Goal: Navigation & Orientation: Find specific page/section

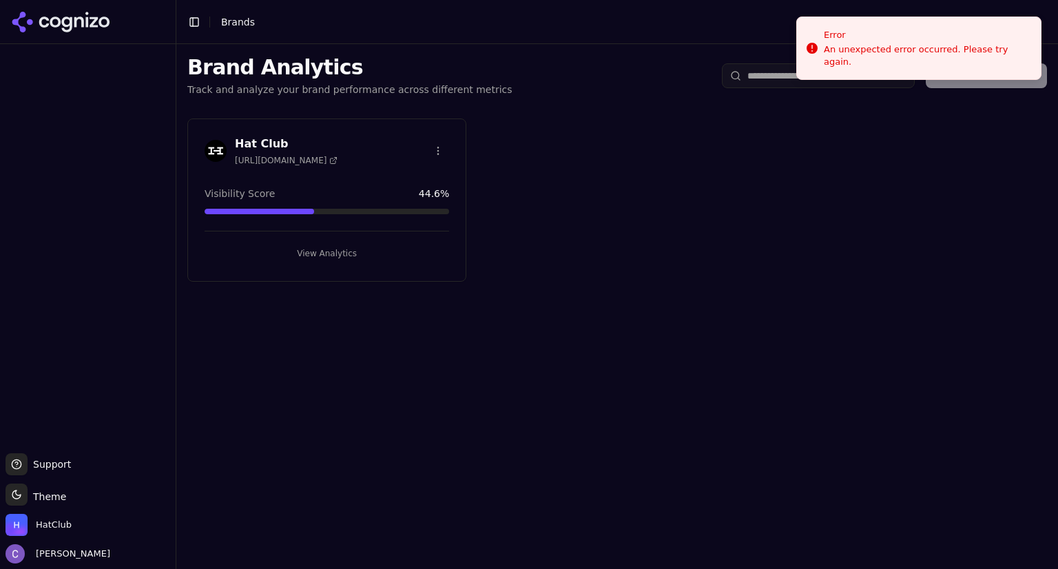
click at [352, 249] on button "View Analytics" at bounding box center [327, 254] width 245 height 22
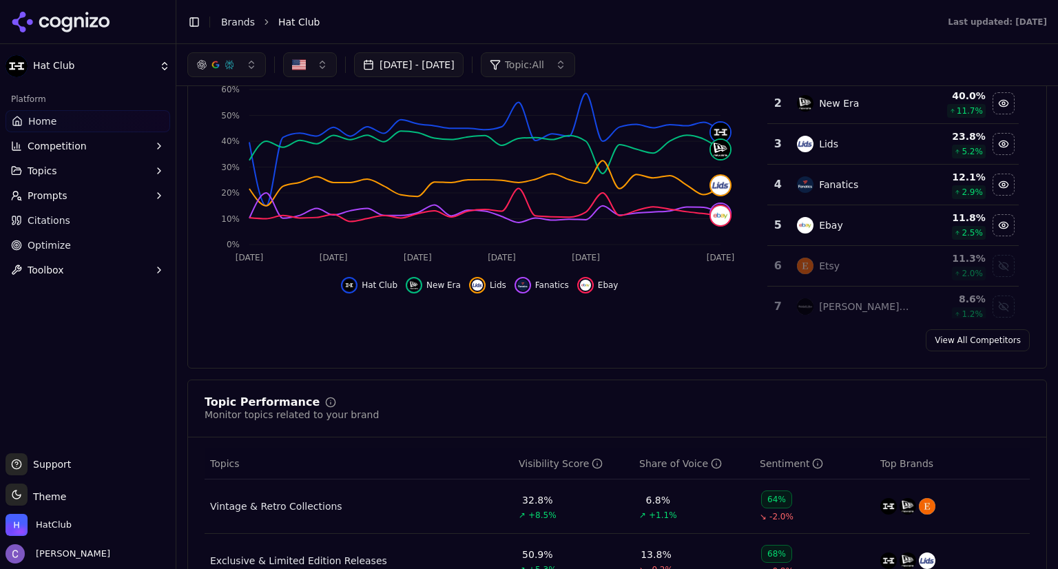
scroll to position [138, 0]
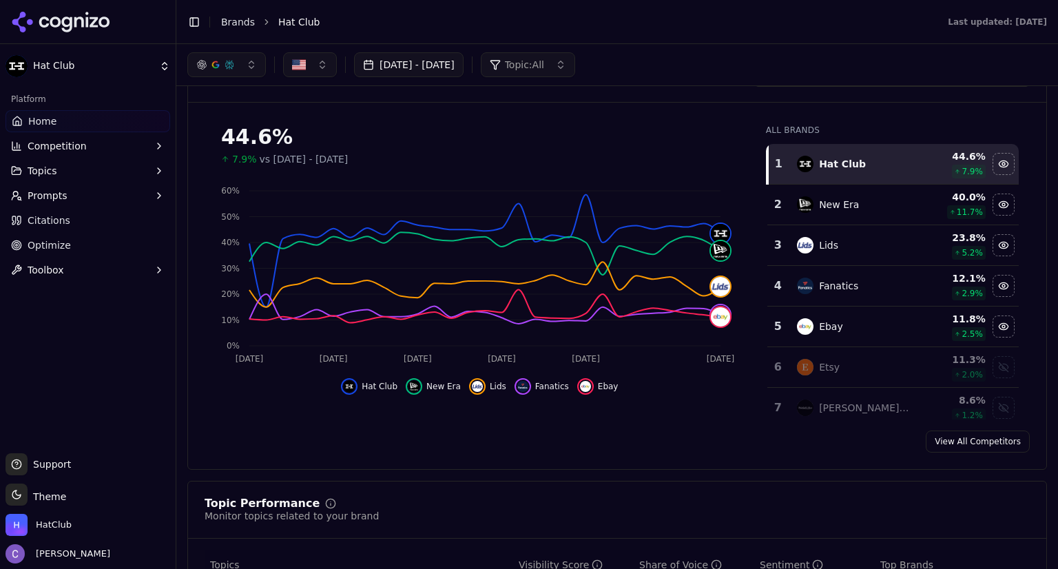
click at [83, 196] on button "Prompts" at bounding box center [88, 196] width 165 height 22
click at [81, 172] on button "Topics" at bounding box center [88, 171] width 165 height 22
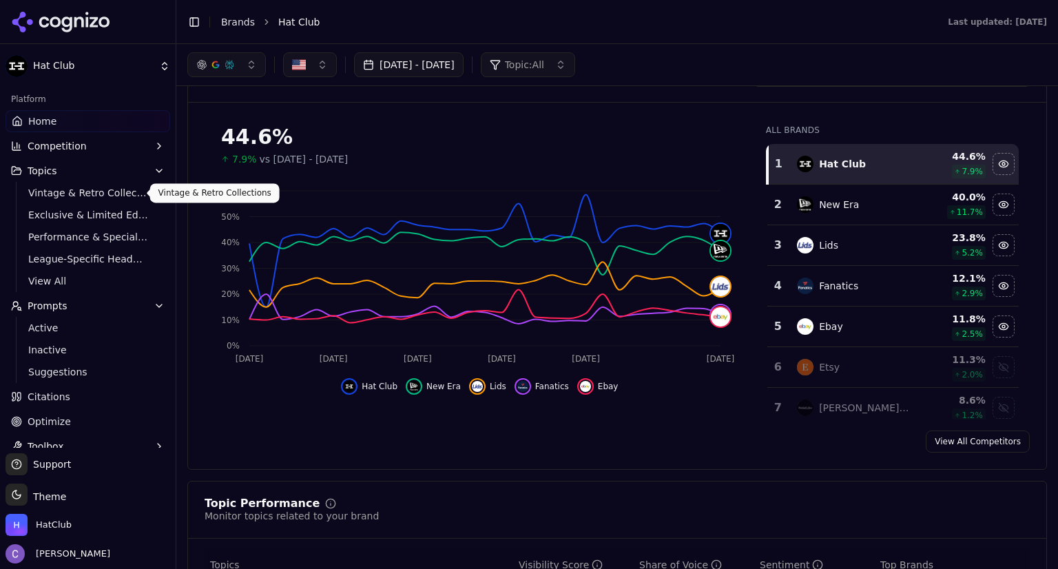
click at [84, 194] on span "Vintage & Retro Collections" at bounding box center [88, 193] width 120 height 14
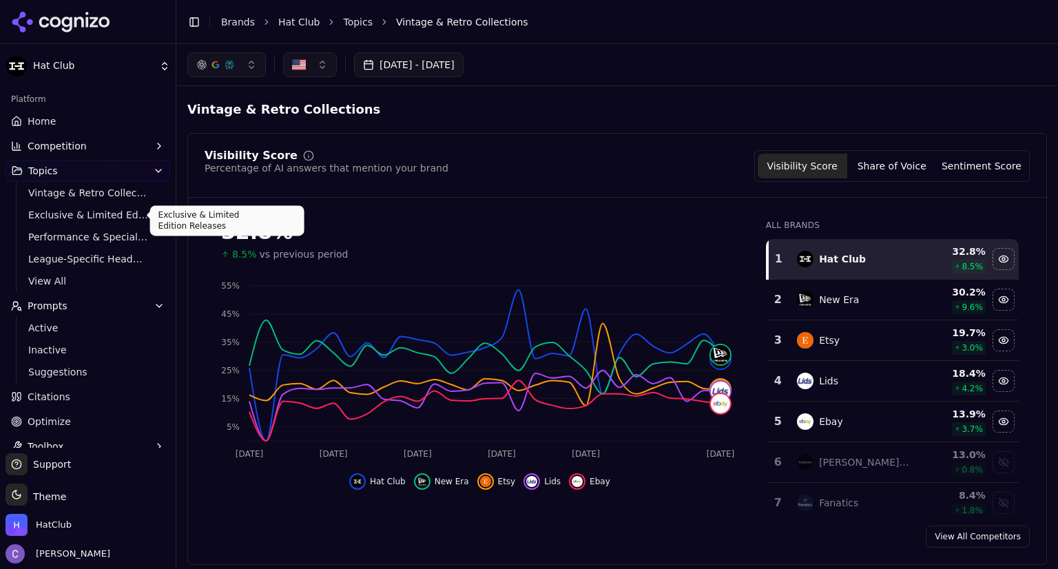
click at [80, 223] on link "Exclusive & Limited Edition Releases" at bounding box center [88, 214] width 131 height 19
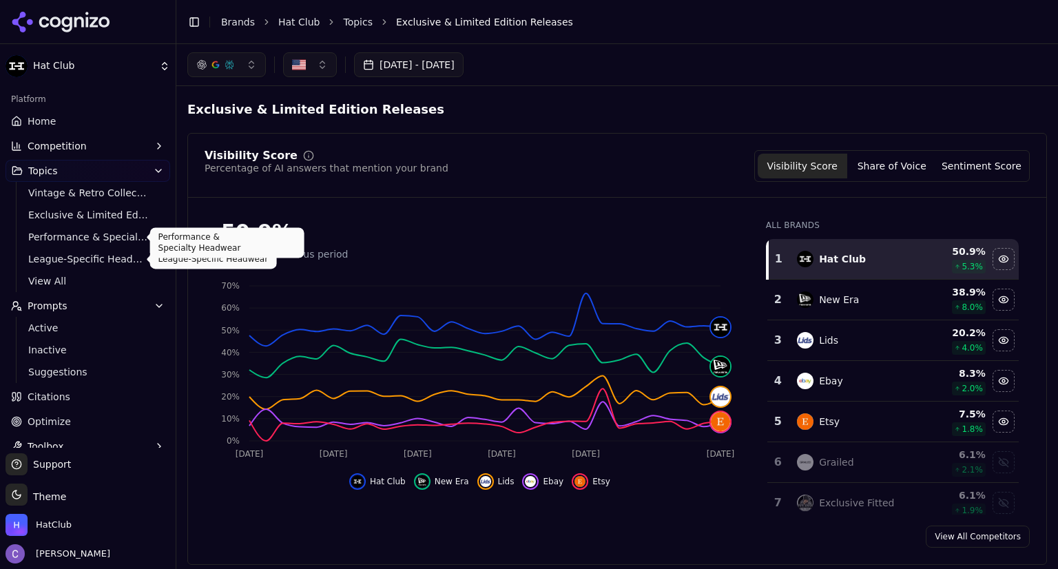
click at [64, 240] on span "Performance & Specialty Headwear" at bounding box center [88, 237] width 120 height 14
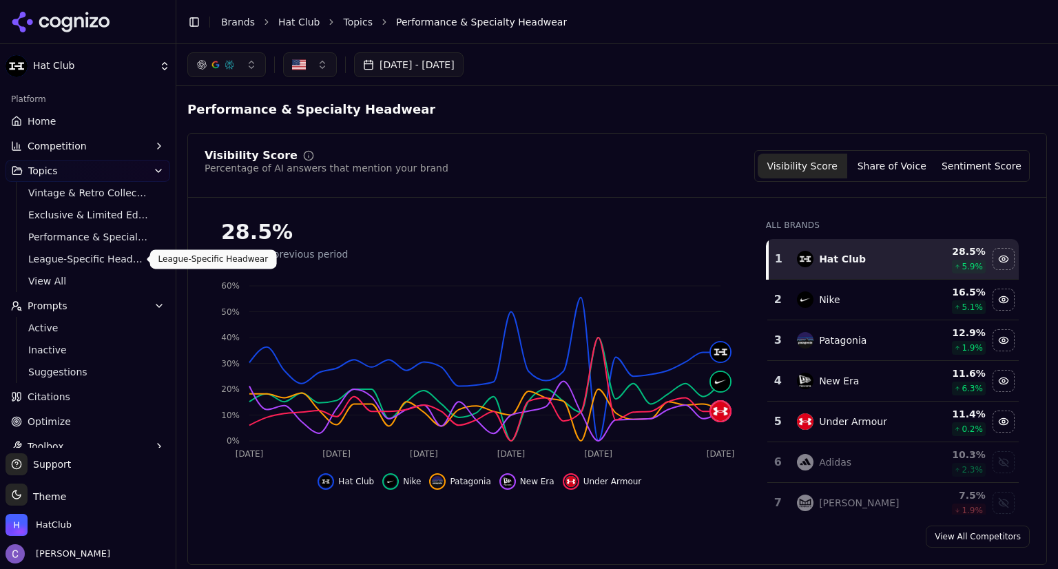
click at [105, 254] on span "League-Specific Headwear" at bounding box center [88, 259] width 120 height 14
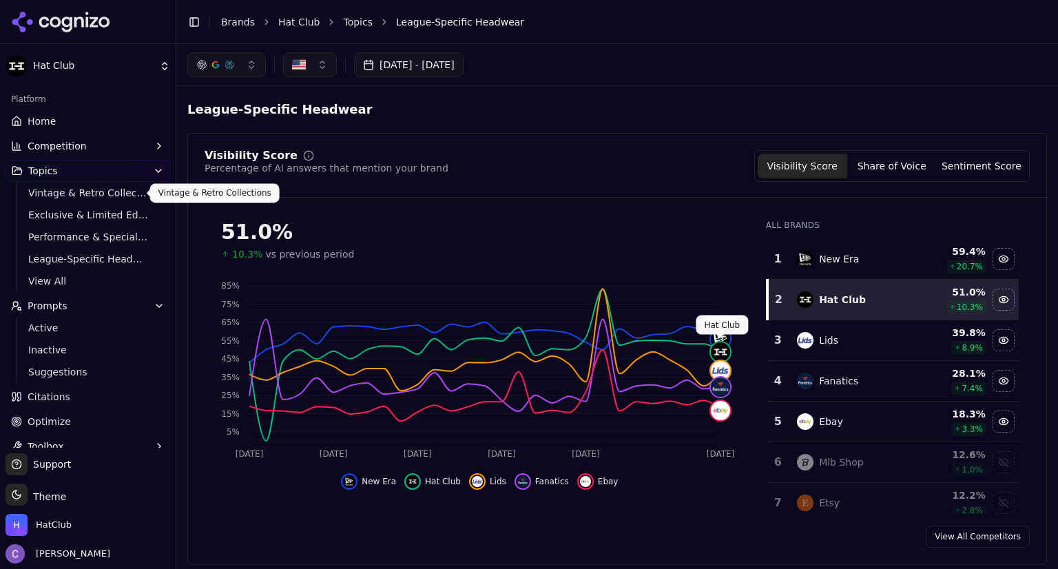
click at [111, 194] on span "Vintage & Retro Collections" at bounding box center [88, 193] width 120 height 14
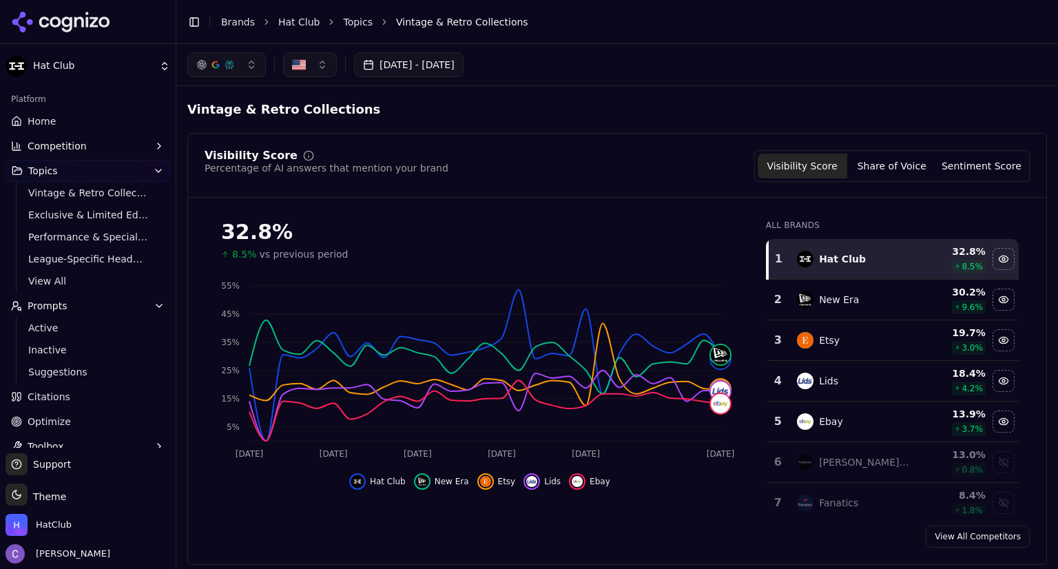
click at [42, 119] on span "Home" at bounding box center [42, 121] width 28 height 14
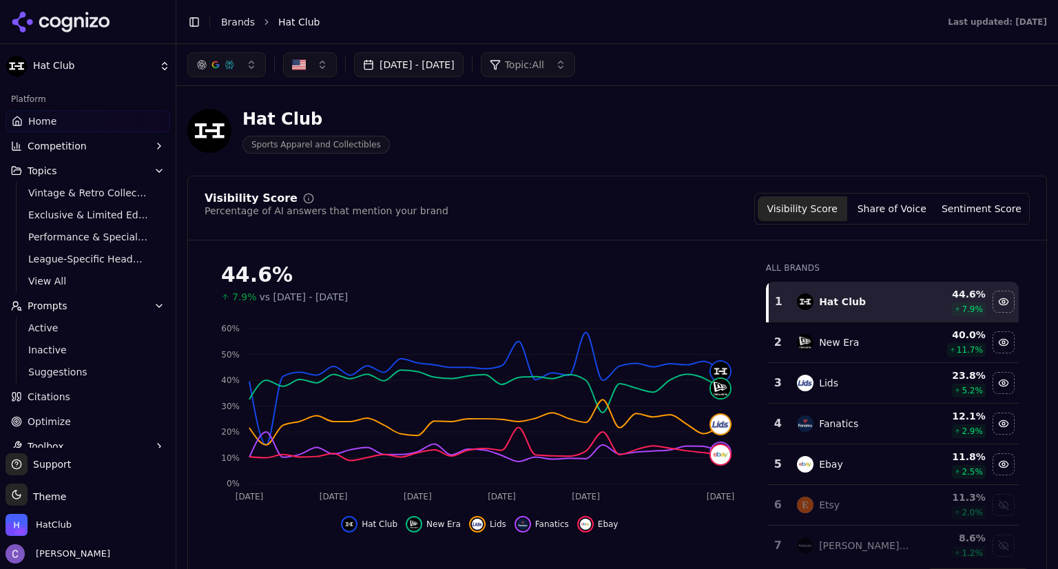
click at [74, 306] on button "Prompts" at bounding box center [88, 306] width 165 height 22
click at [79, 311] on button "Prompts" at bounding box center [88, 306] width 165 height 22
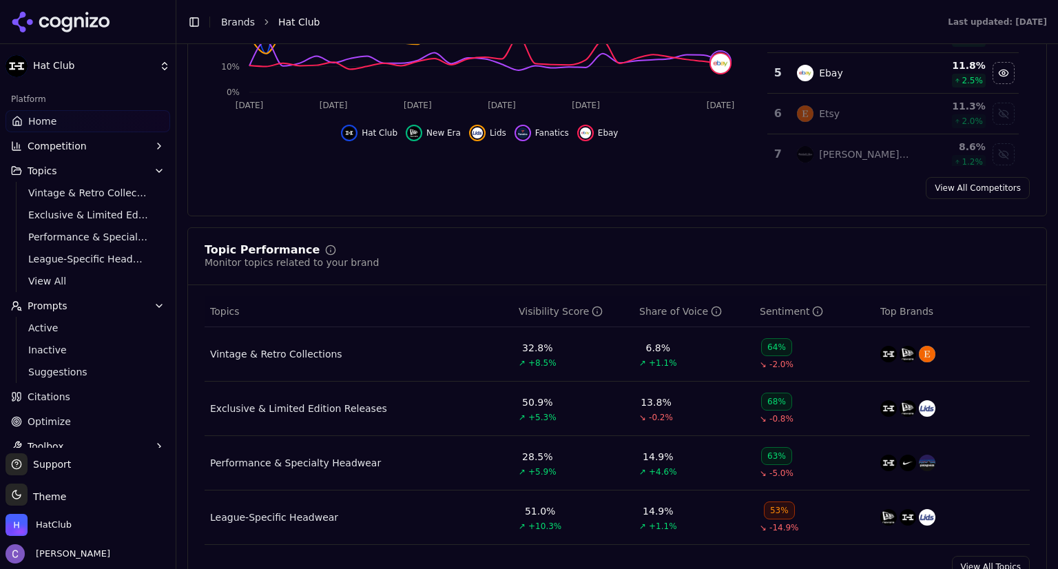
scroll to position [396, 0]
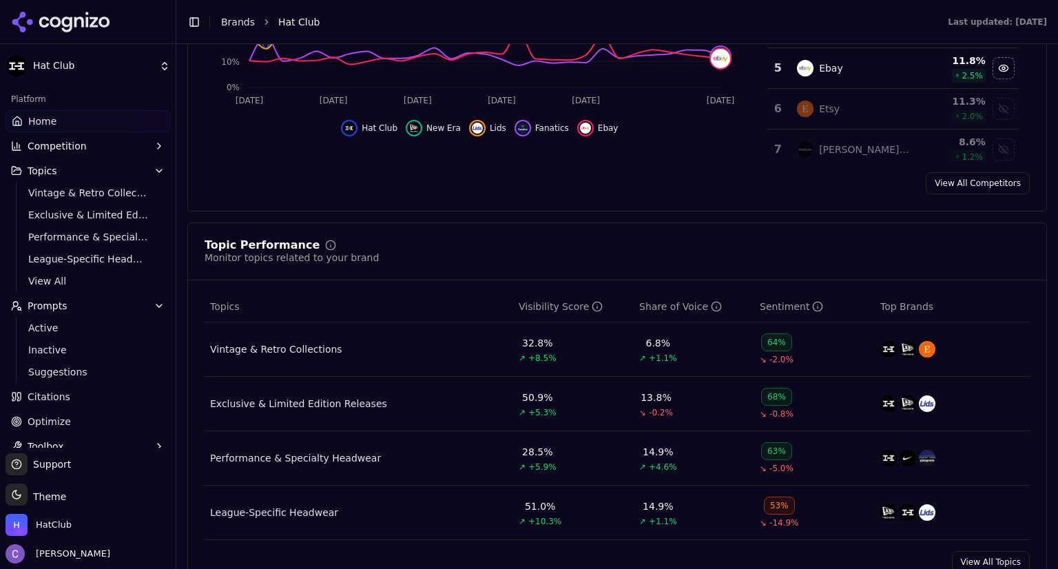
click at [59, 307] on span "Prompts" at bounding box center [48, 306] width 40 height 14
click at [125, 309] on button "Prompts" at bounding box center [88, 306] width 165 height 22
click at [163, 165] on icon "button" at bounding box center [159, 170] width 11 height 11
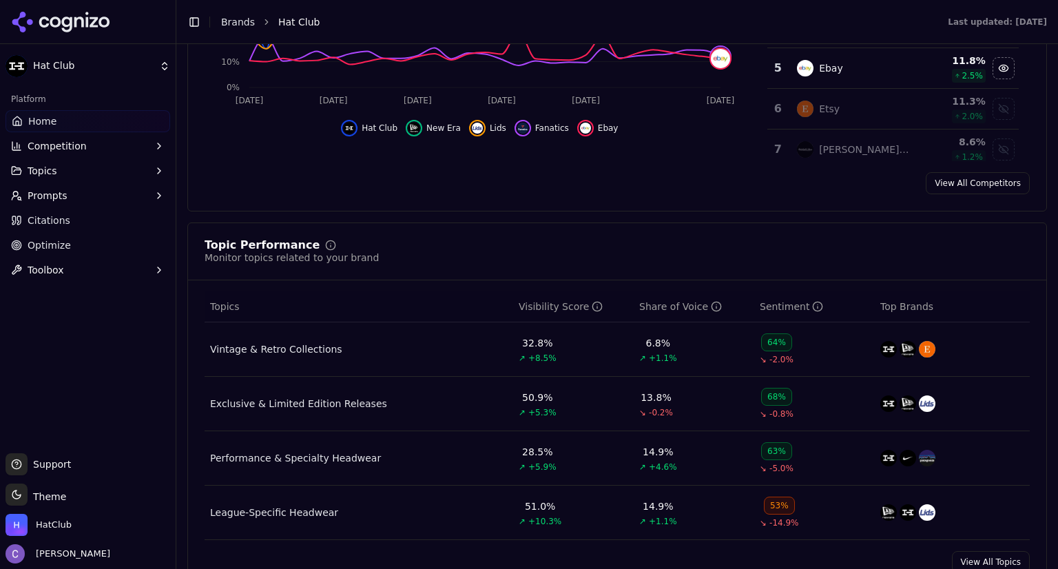
click at [52, 194] on span "Prompts" at bounding box center [48, 196] width 40 height 14
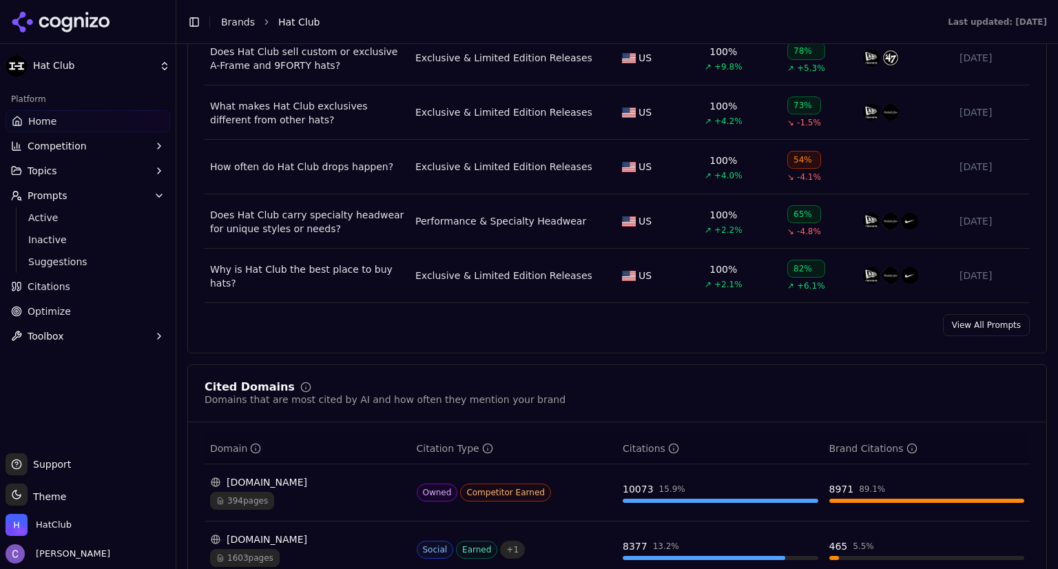
scroll to position [1067, 0]
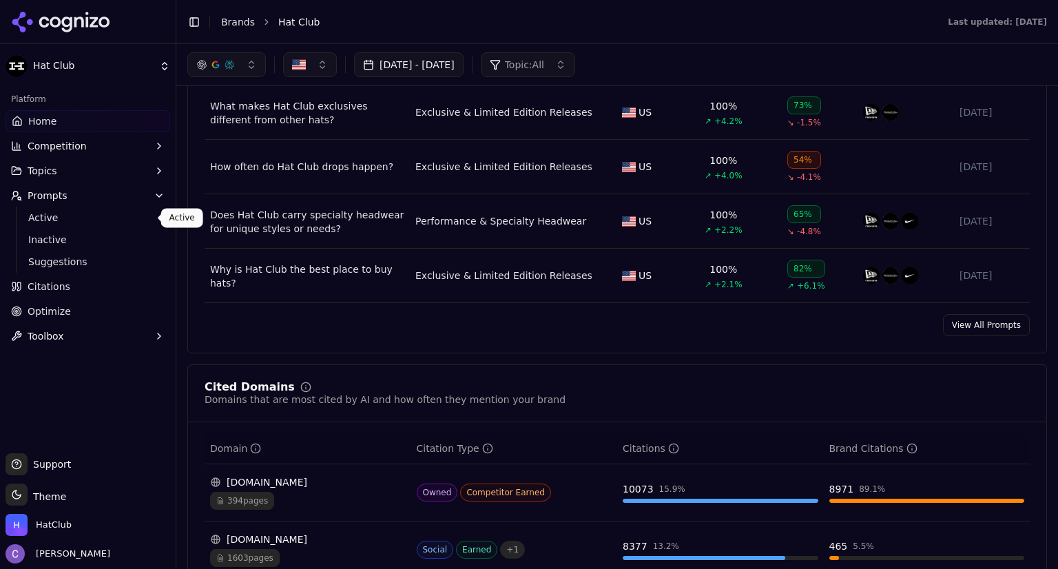
click at [68, 218] on span "Active" at bounding box center [88, 218] width 120 height 14
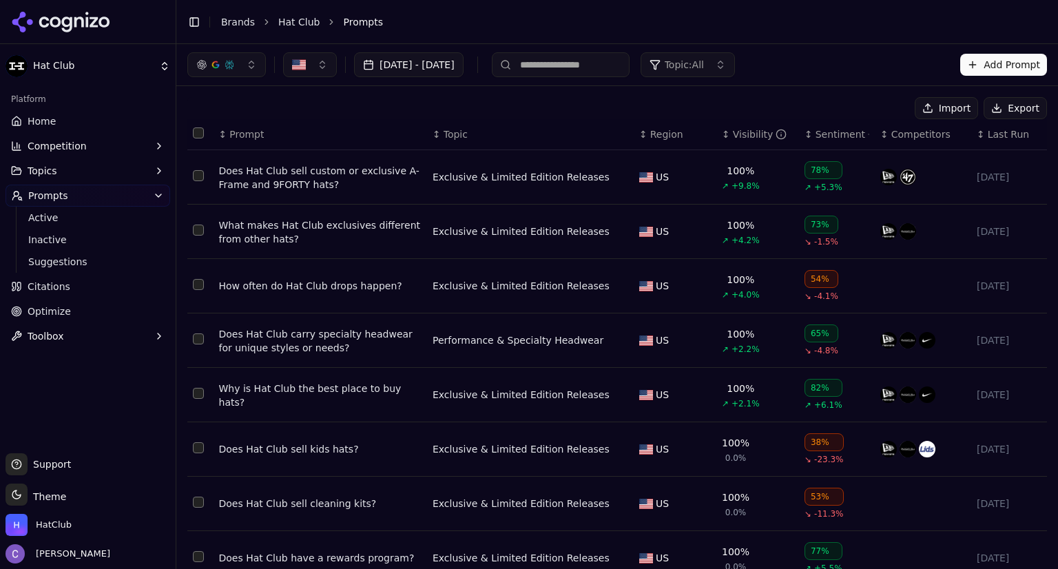
click at [722, 139] on div "↕ Visibility" at bounding box center [758, 134] width 72 height 14
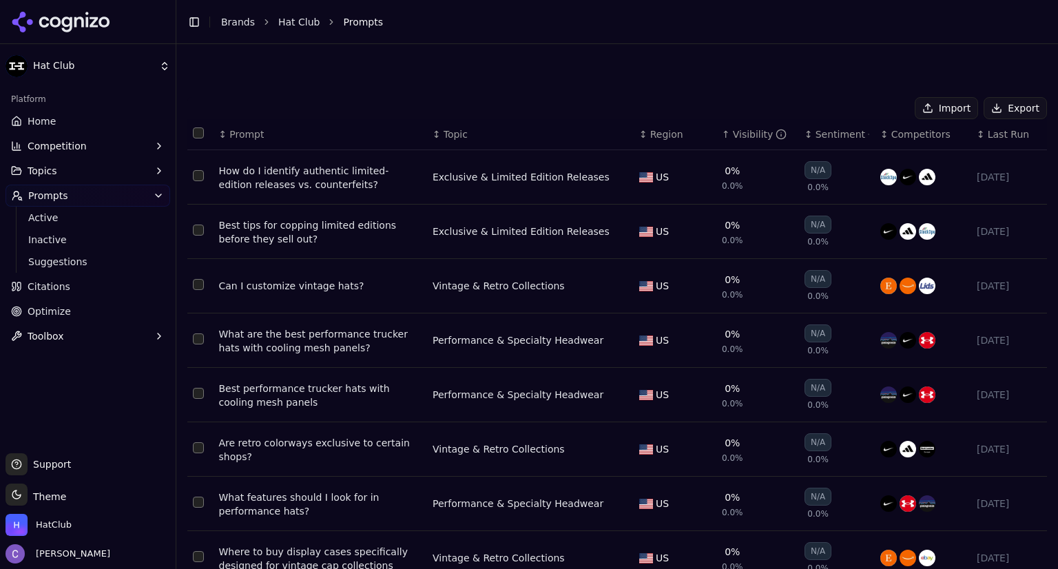
scroll to position [171, 0]
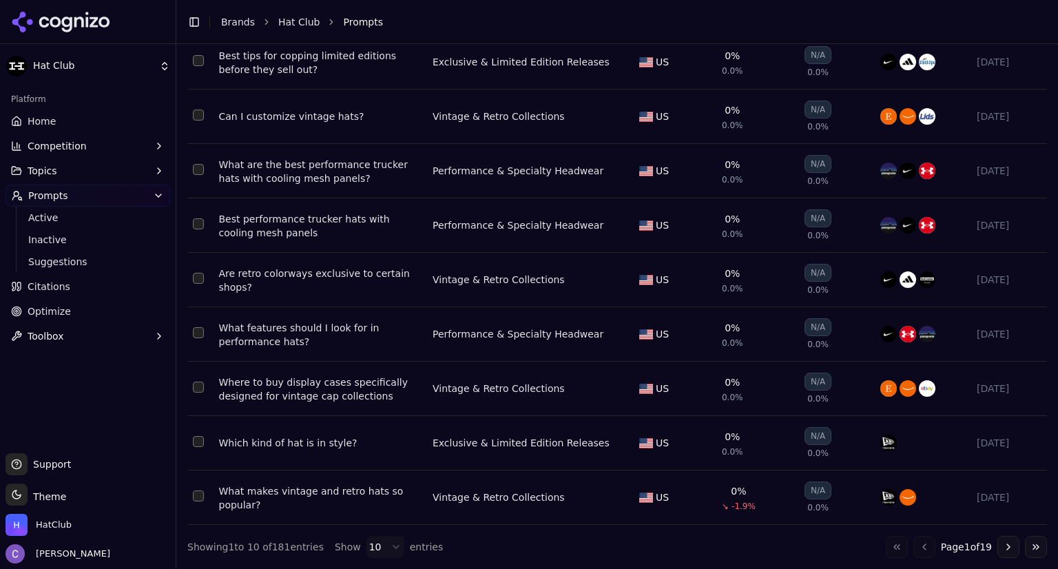
click at [1001, 544] on button "Go to next page" at bounding box center [1009, 547] width 22 height 22
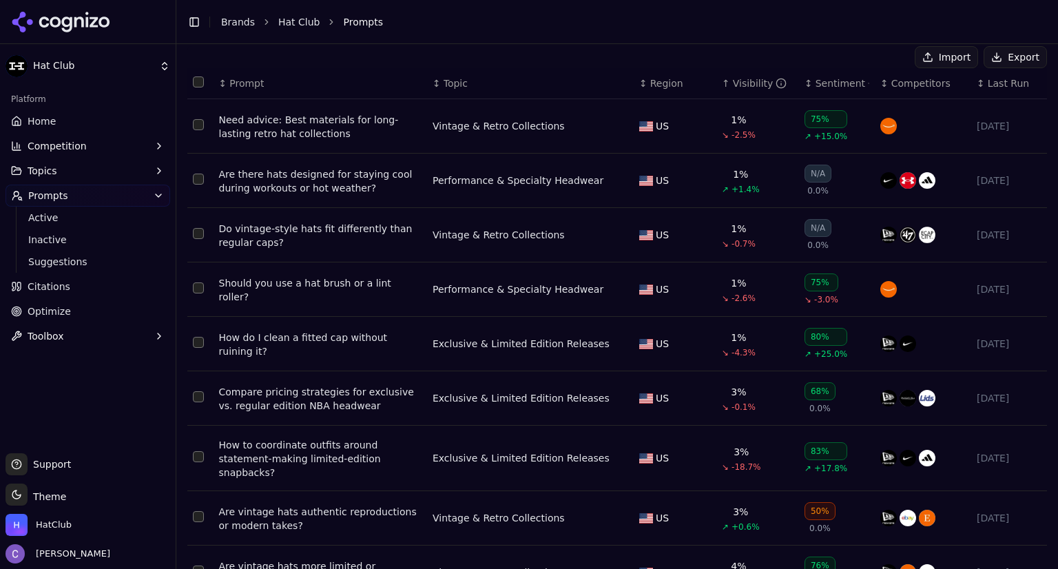
scroll to position [182, 0]
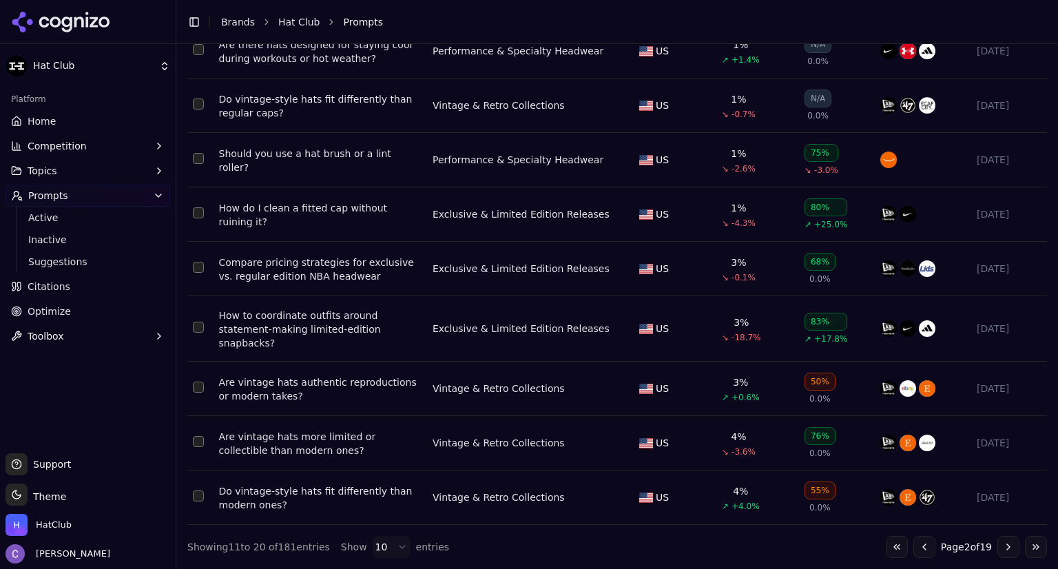
click at [918, 546] on button "Go to previous page" at bounding box center [925, 547] width 22 height 22
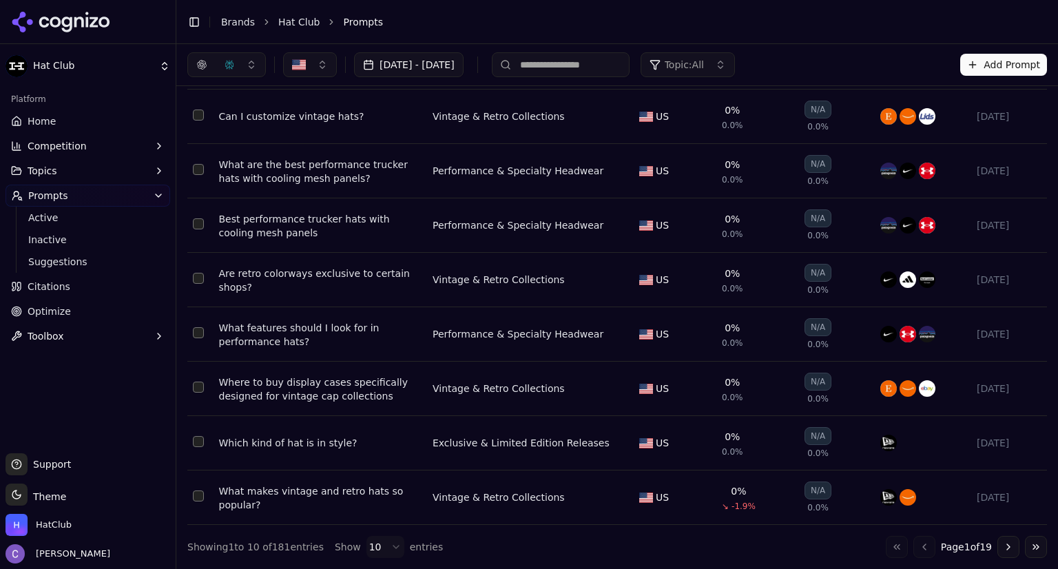
scroll to position [0, 0]
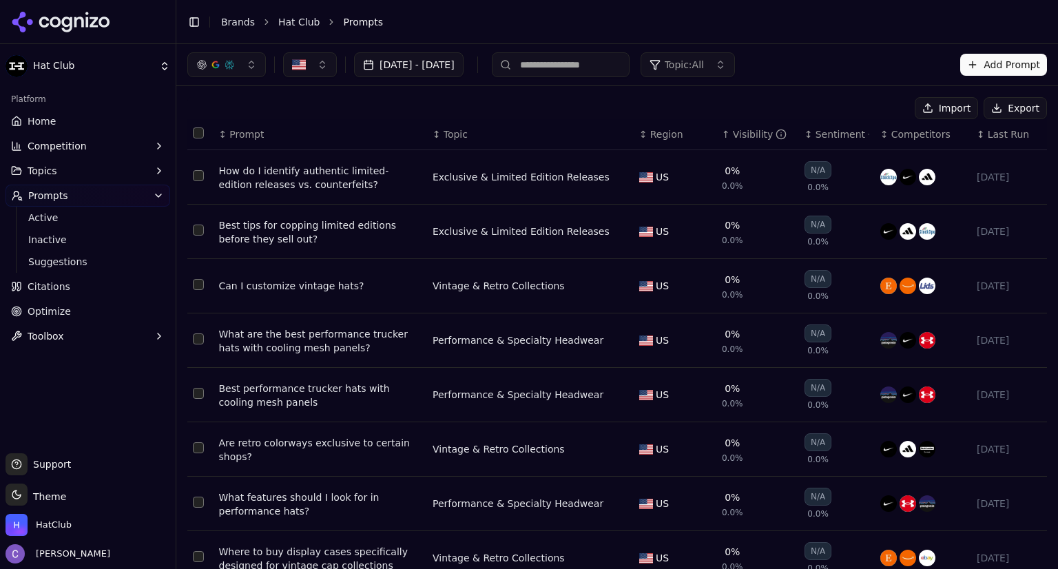
click at [77, 117] on link "Home" at bounding box center [88, 121] width 165 height 22
